Goal: Information Seeking & Learning: Find specific fact

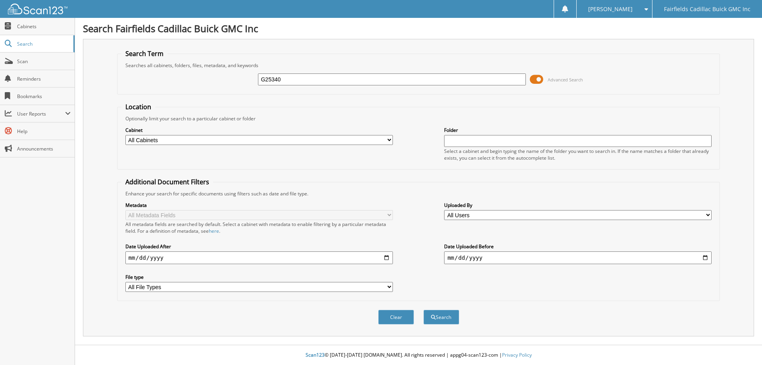
type input "G25340"
click at [533, 80] on span at bounding box center [536, 79] width 13 height 12
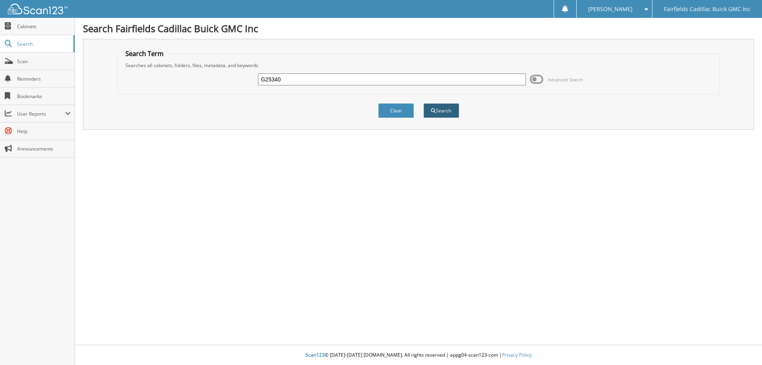
click at [428, 107] on button "Search" at bounding box center [441, 110] width 36 height 15
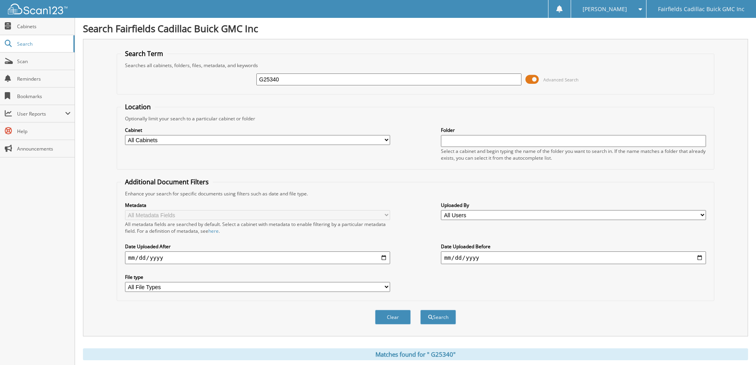
click at [529, 79] on span at bounding box center [531, 79] width 13 height 12
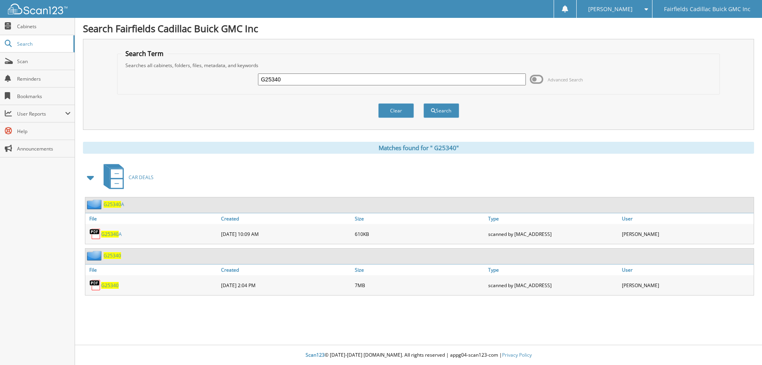
click at [111, 285] on span "G 2 5 3 4 0" at bounding box center [109, 285] width 17 height 7
